Goal: Information Seeking & Learning: Learn about a topic

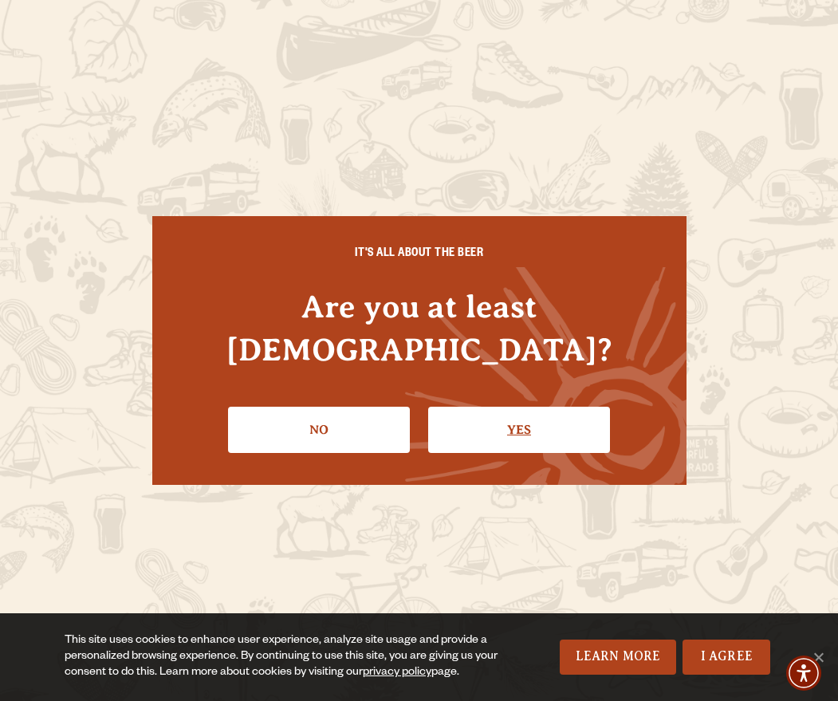
click at [573, 416] on link "Yes" at bounding box center [519, 430] width 182 height 46
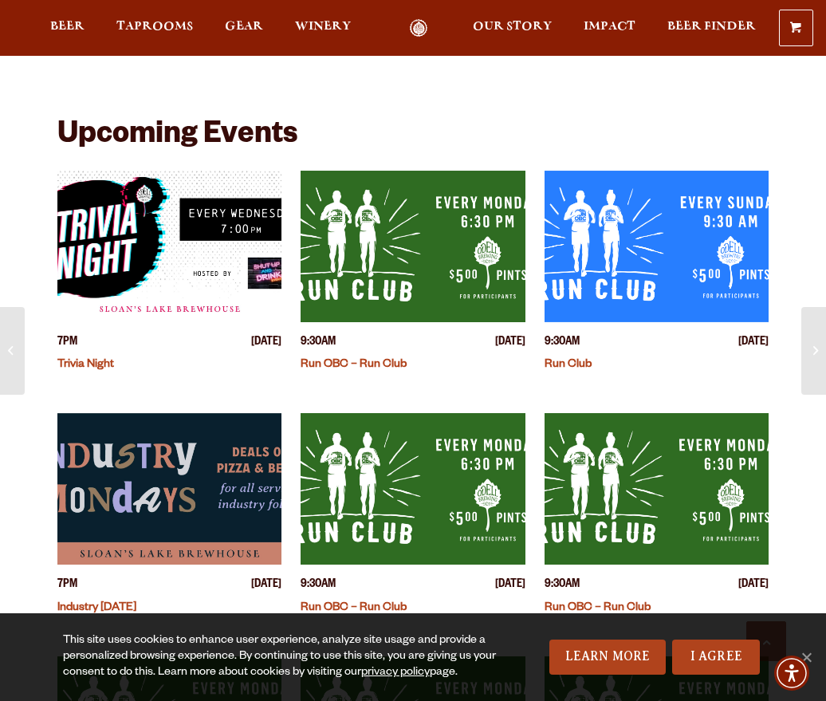
scroll to position [399, 0]
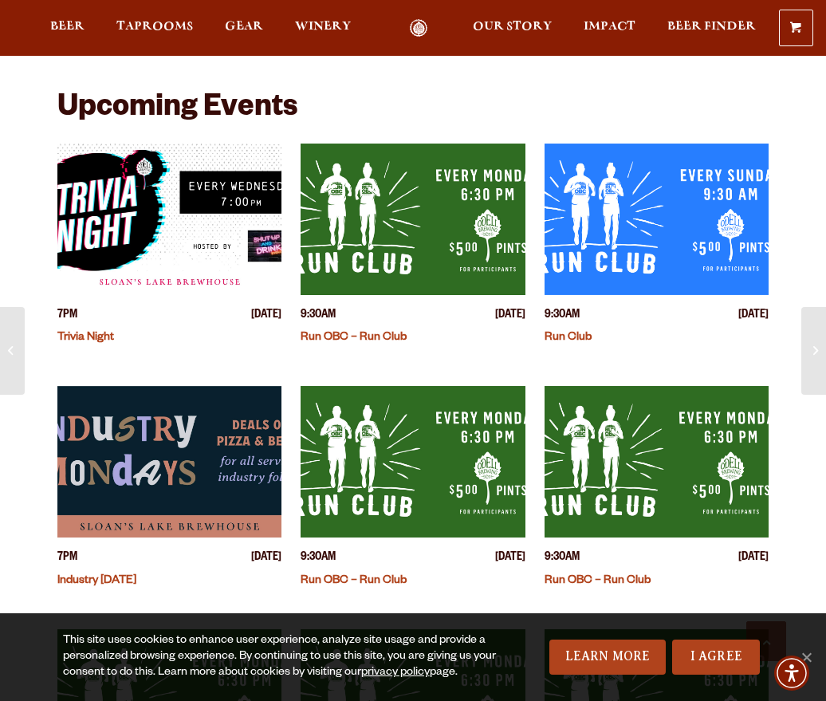
click at [454, 408] on img "View event details" at bounding box center [413, 462] width 224 height 152
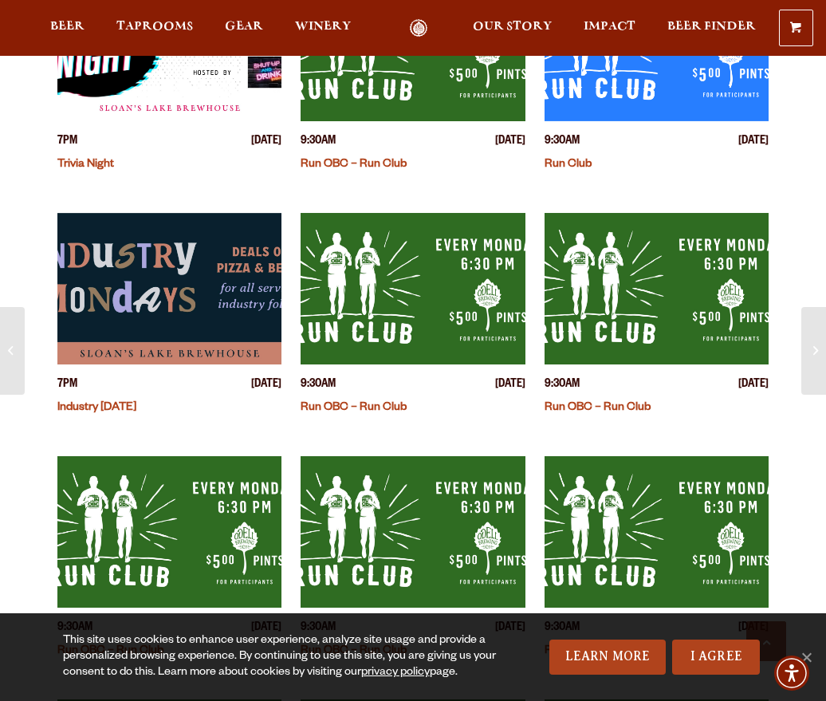
scroll to position [478, 0]
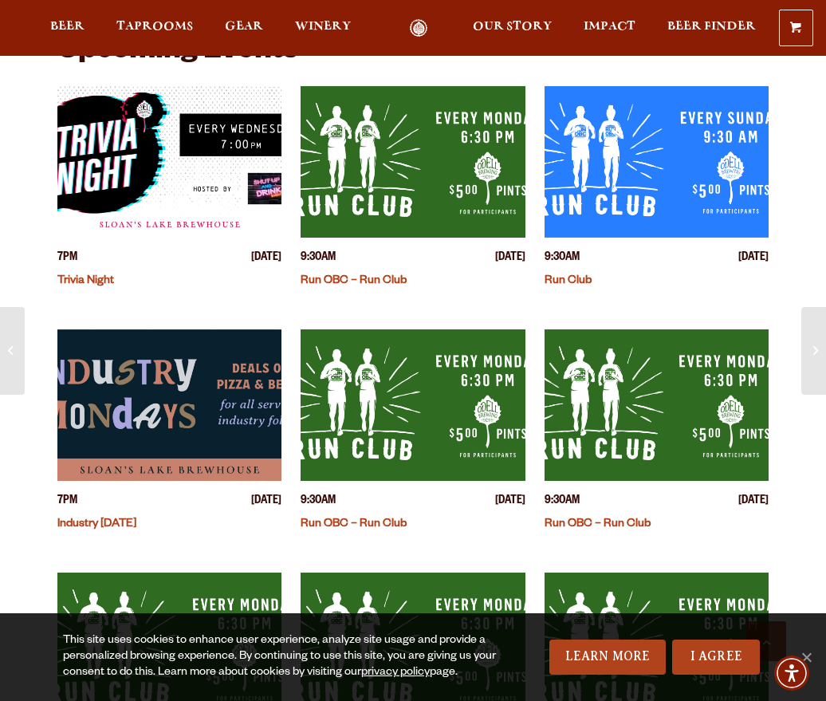
click at [487, 171] on img "View event details" at bounding box center [413, 162] width 224 height 152
